Goal: Task Accomplishment & Management: Manage account settings

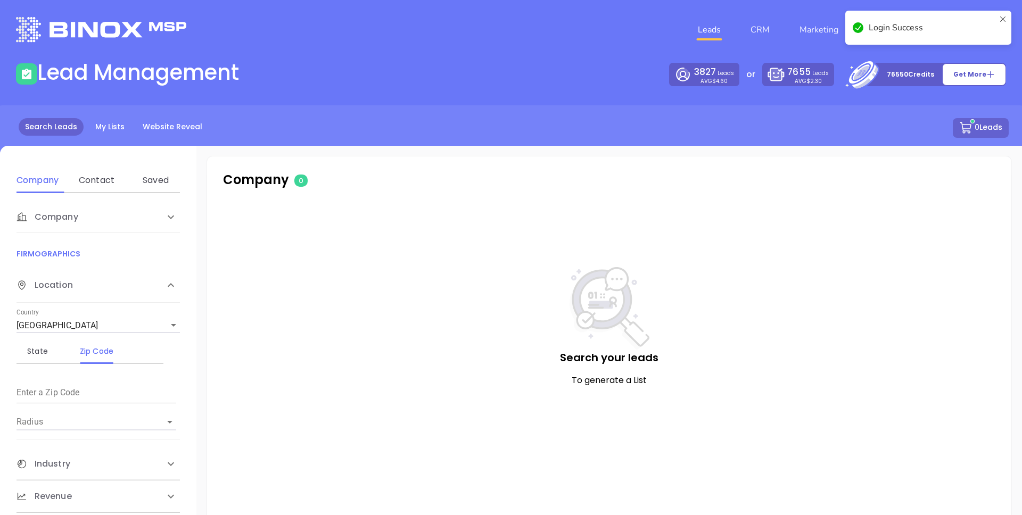
click at [1003, 15] on icon at bounding box center [1002, 28] width 9 height 26
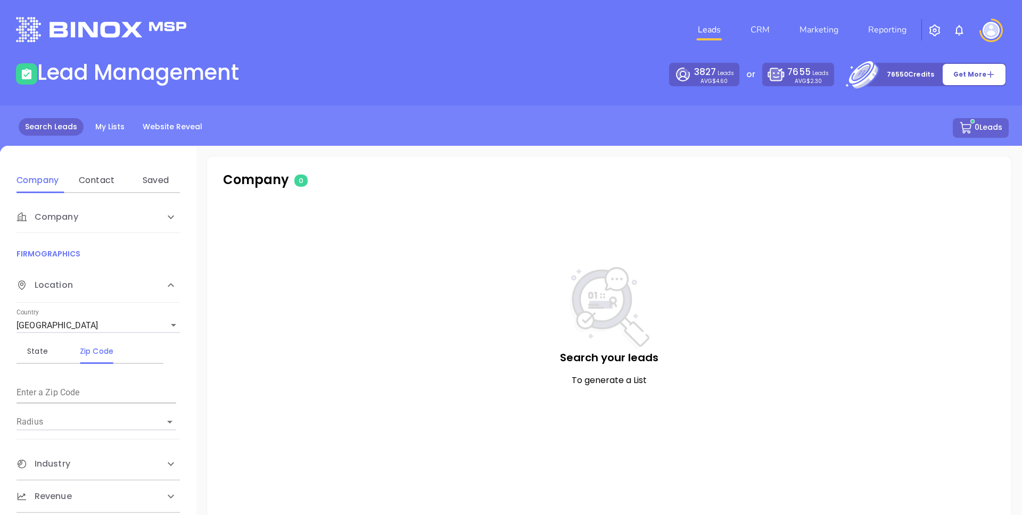
click at [848, 13] on div "Login Success" at bounding box center [928, 11] width 170 height 4
click at [822, 30] on link "Marketing" at bounding box center [818, 29] width 47 height 21
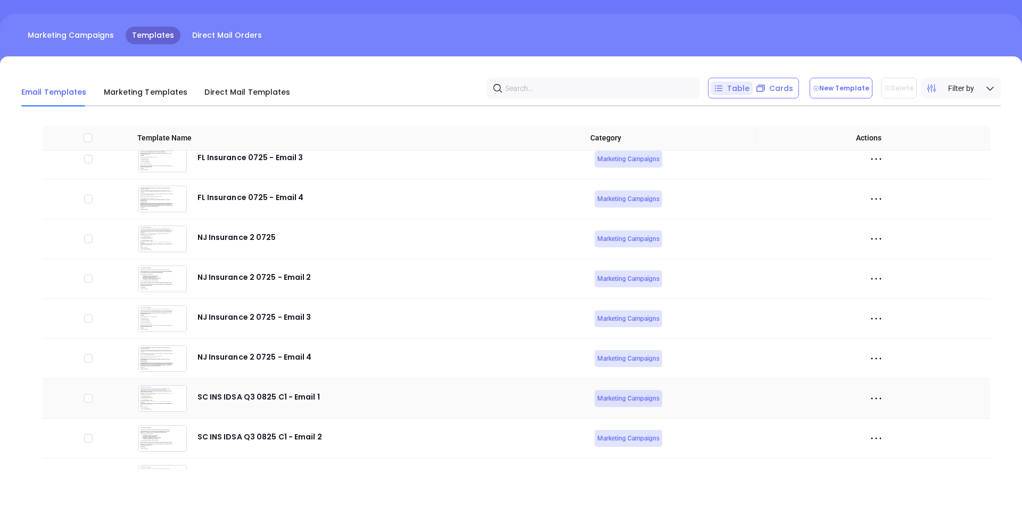
scroll to position [3632, 0]
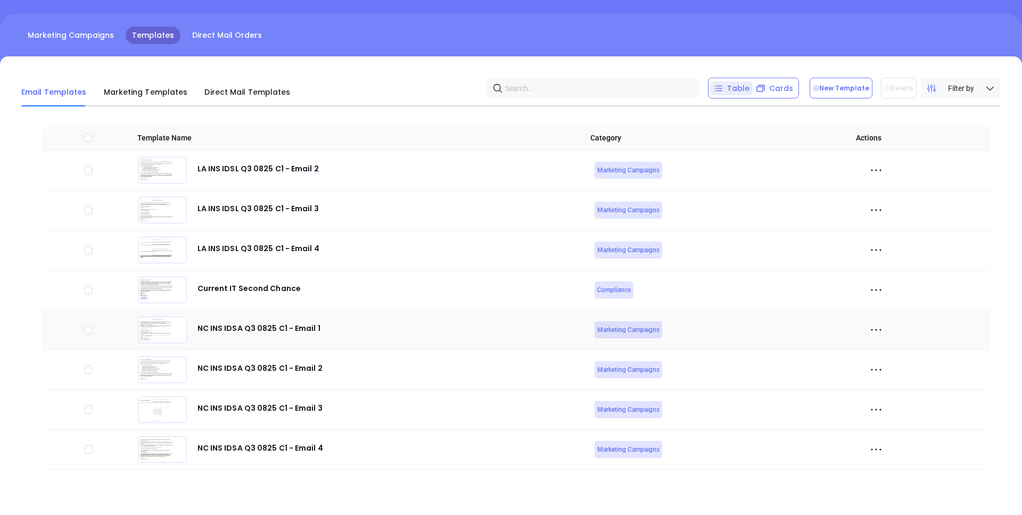
click at [859, 326] on div at bounding box center [876, 330] width 220 height 16
click at [872, 332] on icon at bounding box center [876, 330] width 16 height 16
click at [882, 392] on div "Edit" at bounding box center [917, 389] width 96 height 12
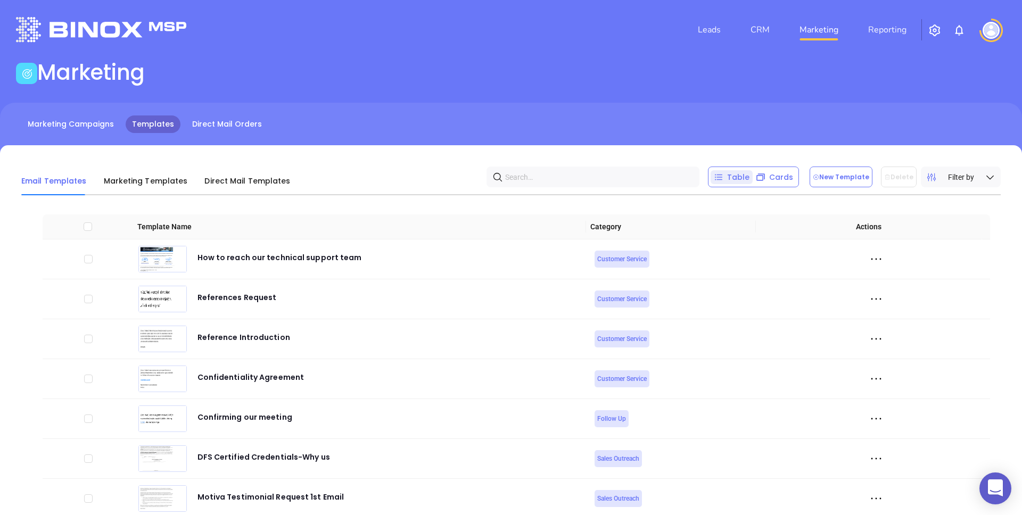
click at [989, 32] on img at bounding box center [990, 30] width 17 height 17
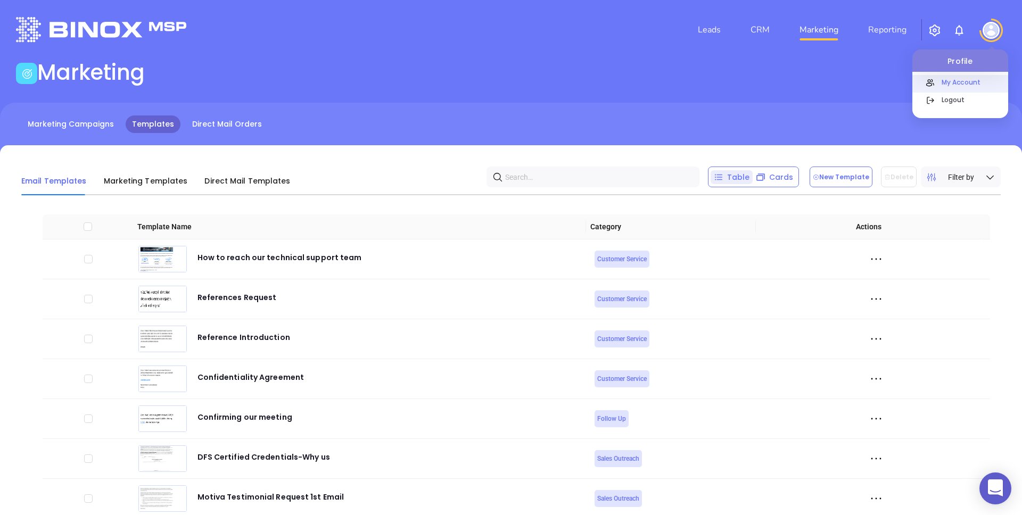
click at [956, 84] on p "My Account" at bounding box center [972, 82] width 72 height 11
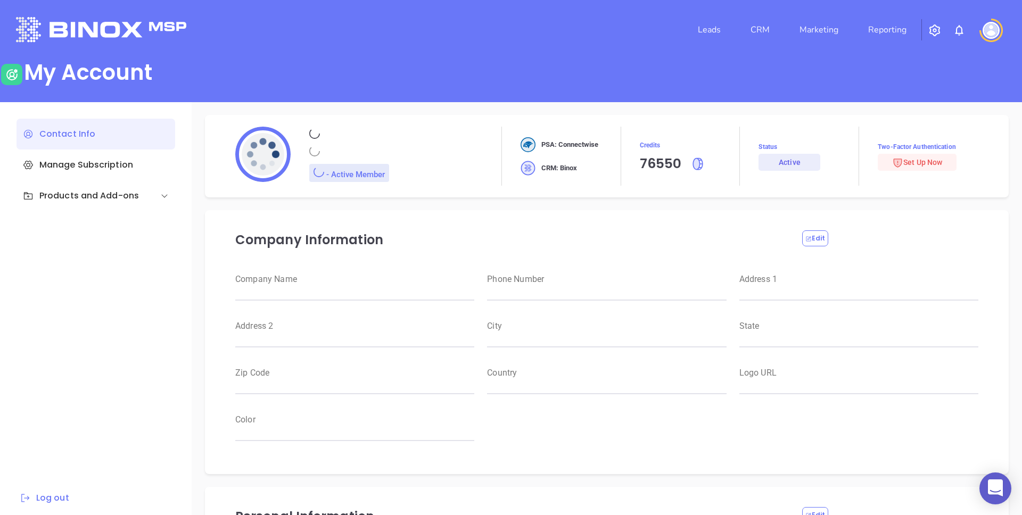
type input "Sebastian"
type input "Varela"
type input "sebastian@motiva.net"
type input "Motiva Networks"
type input "Marketing"
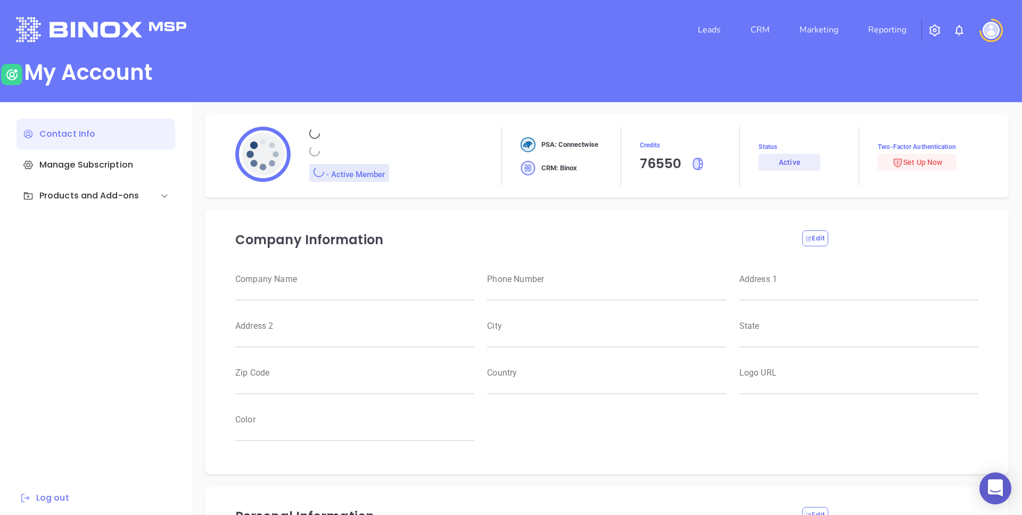
type input "Motiva Networks"
type input "(646) 374-1820"
type input "1100 Franklin Avenue"
type input "Garden City"
type input "New York"
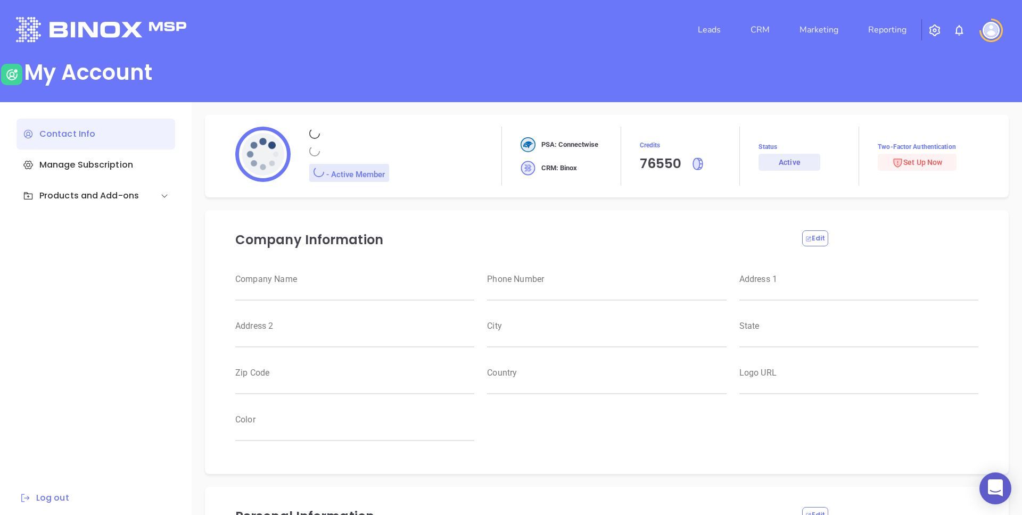
type input "11530"
type input "USA"
type input "https://motiva.net/wp-content/uploads/2024/02/Motiva-Networks-High-DPI.png"
type input "#007aff"
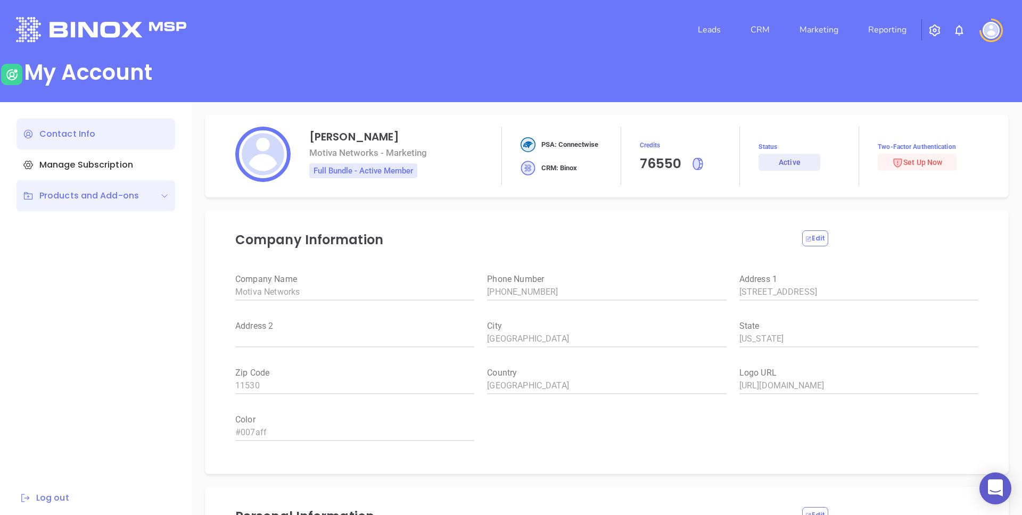
click at [118, 209] on div "Products and Add-ons" at bounding box center [95, 195] width 159 height 31
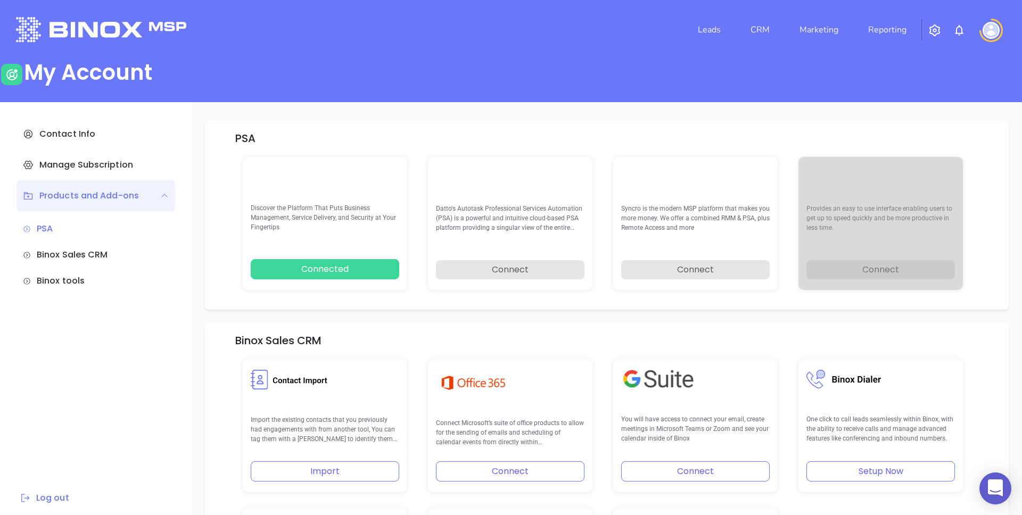
scroll to position [209, 0]
